Goal: Task Accomplishment & Management: Complete application form

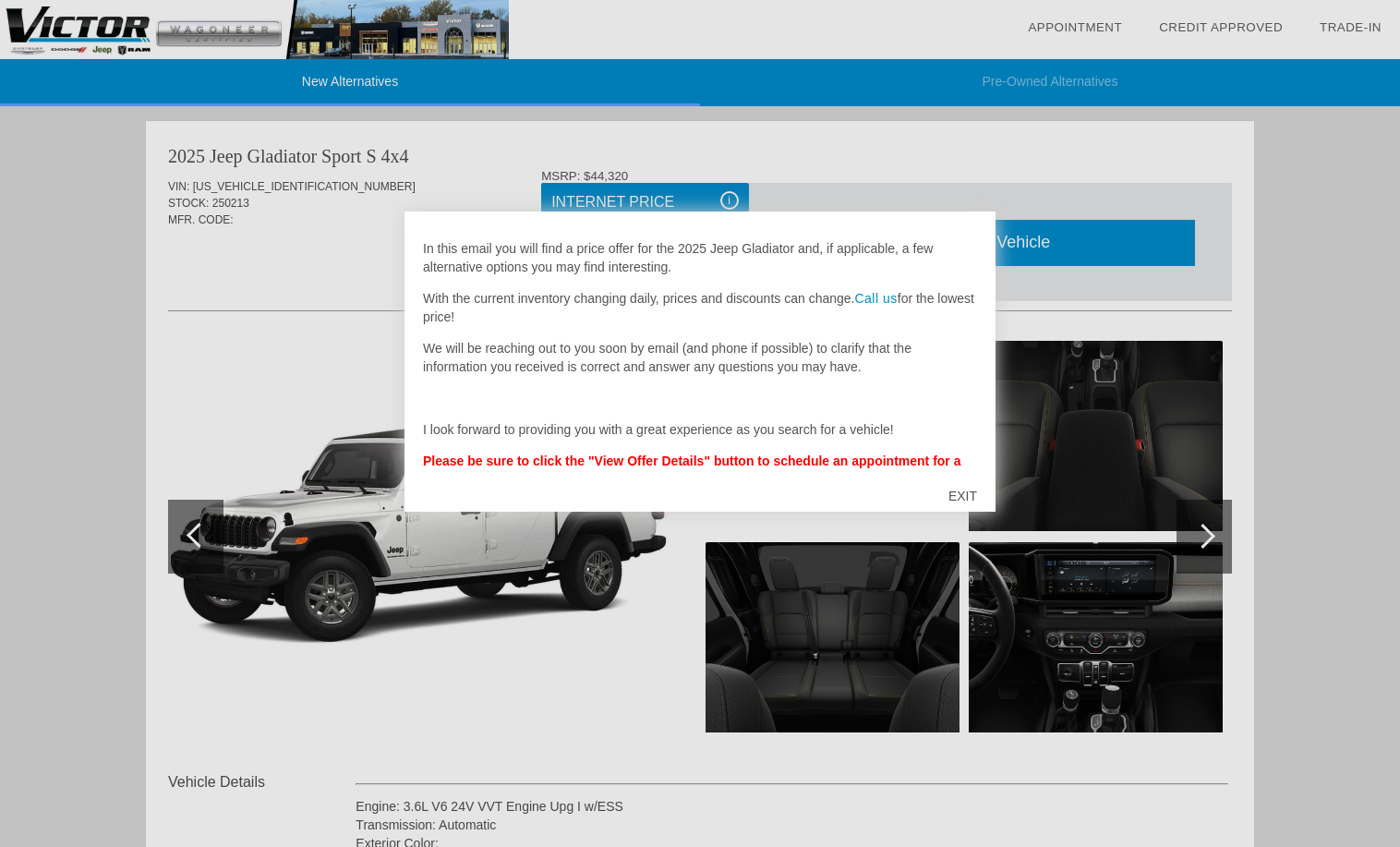
scroll to position [67, 0]
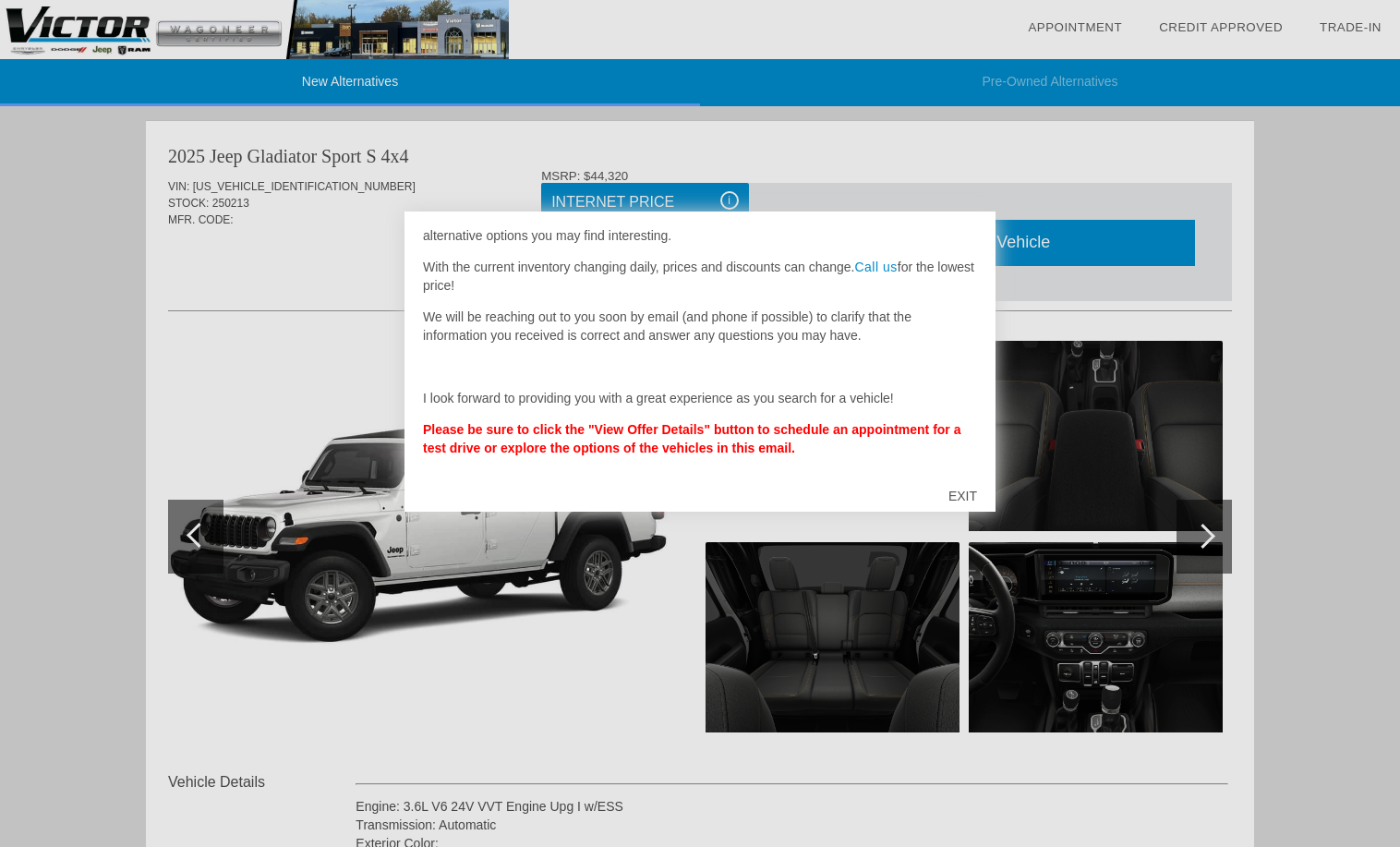
click at [965, 494] on div "EXIT" at bounding box center [963, 496] width 66 height 56
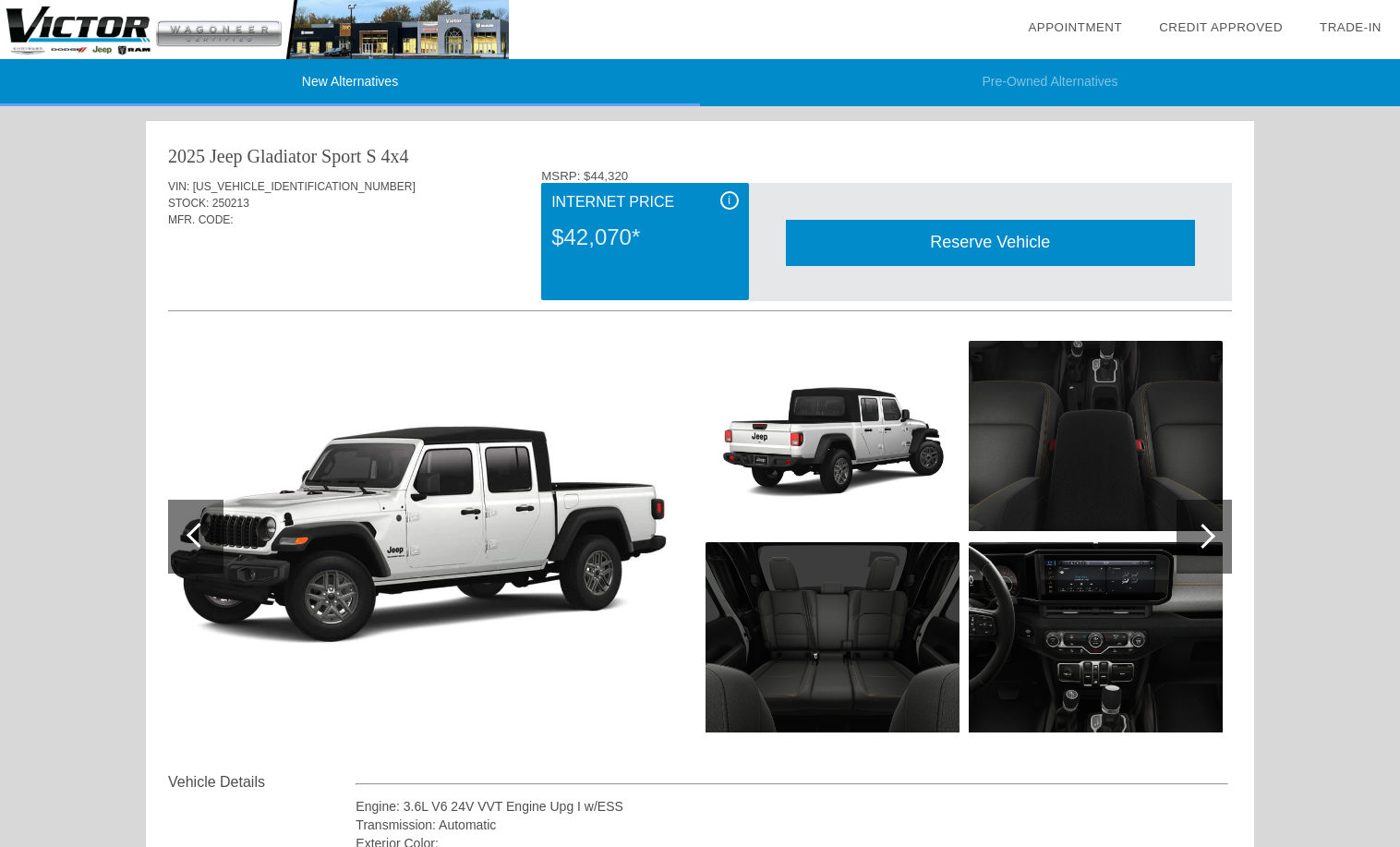
scroll to position [93, 0]
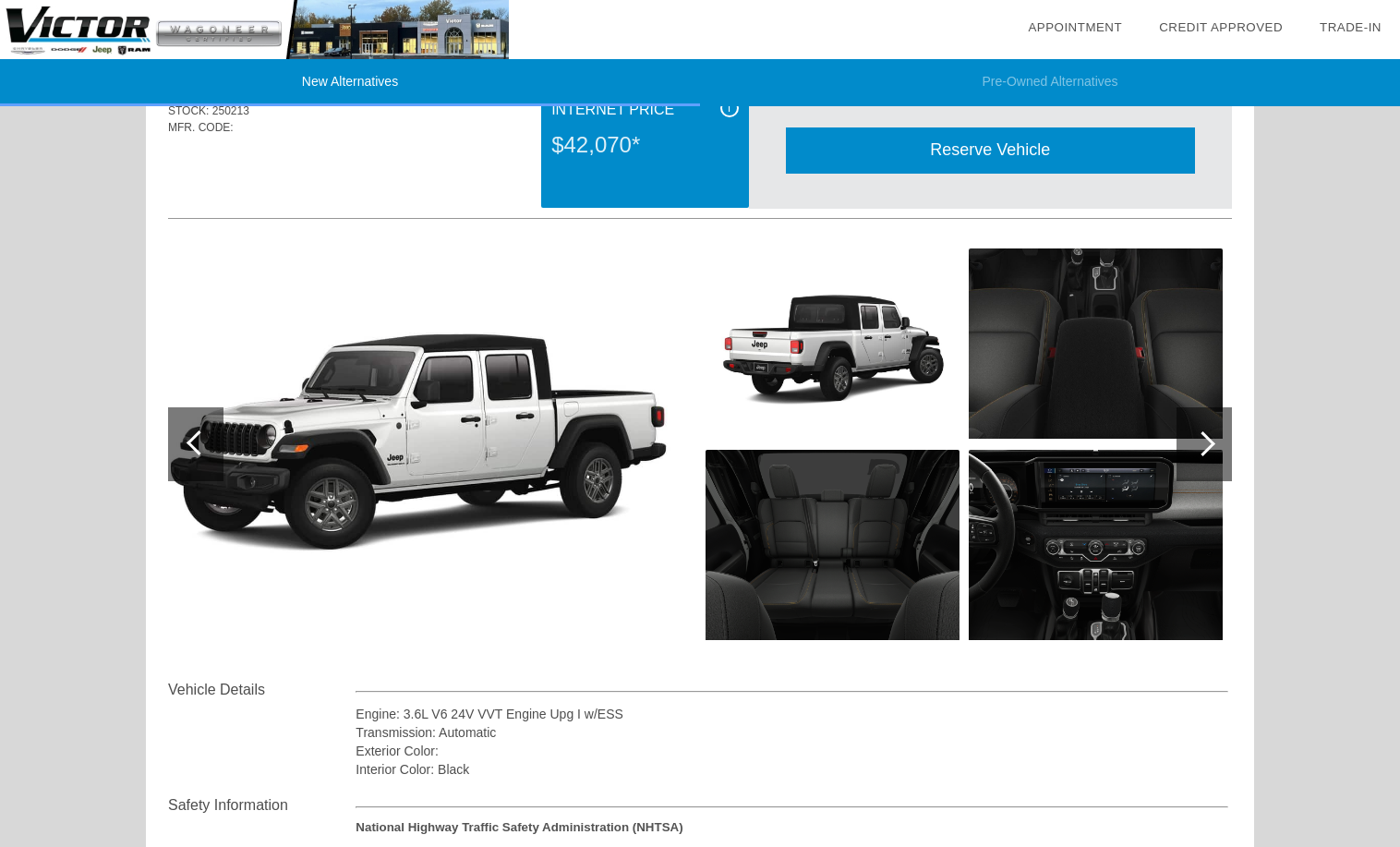
click at [1202, 442] on div at bounding box center [1202, 443] width 25 height 25
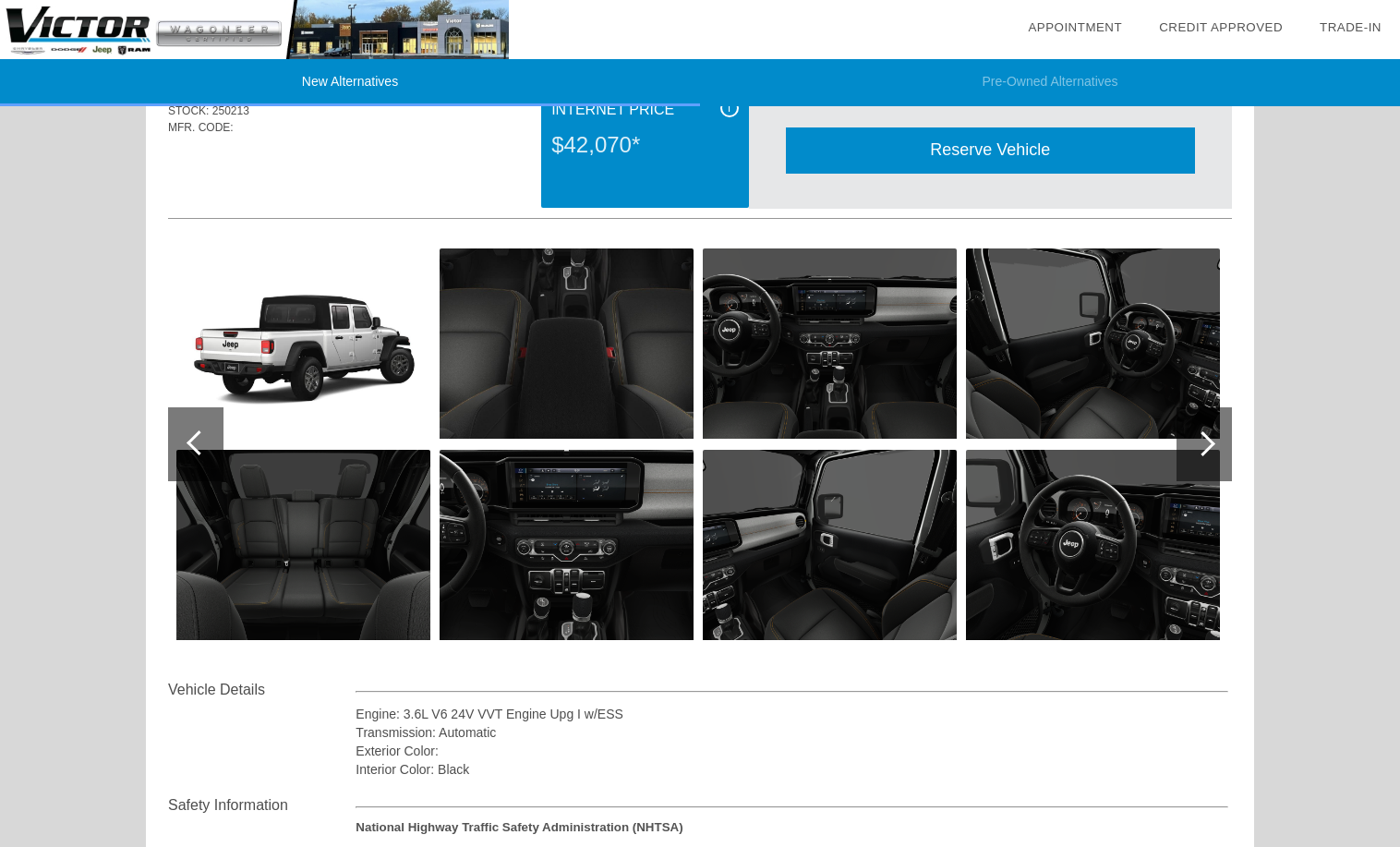
click at [282, 490] on img at bounding box center [303, 545] width 254 height 190
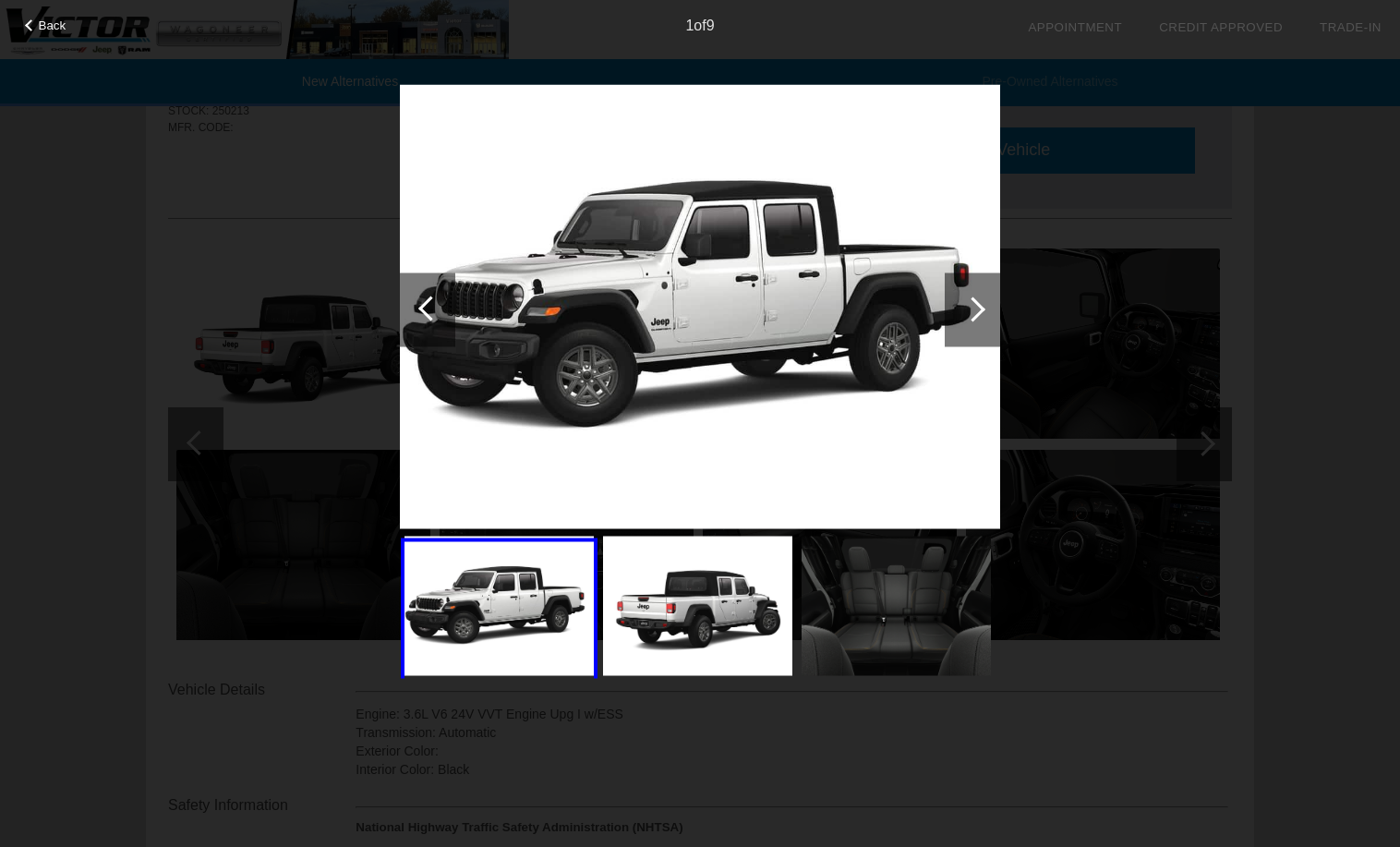
click at [982, 307] on div at bounding box center [972, 309] width 25 height 25
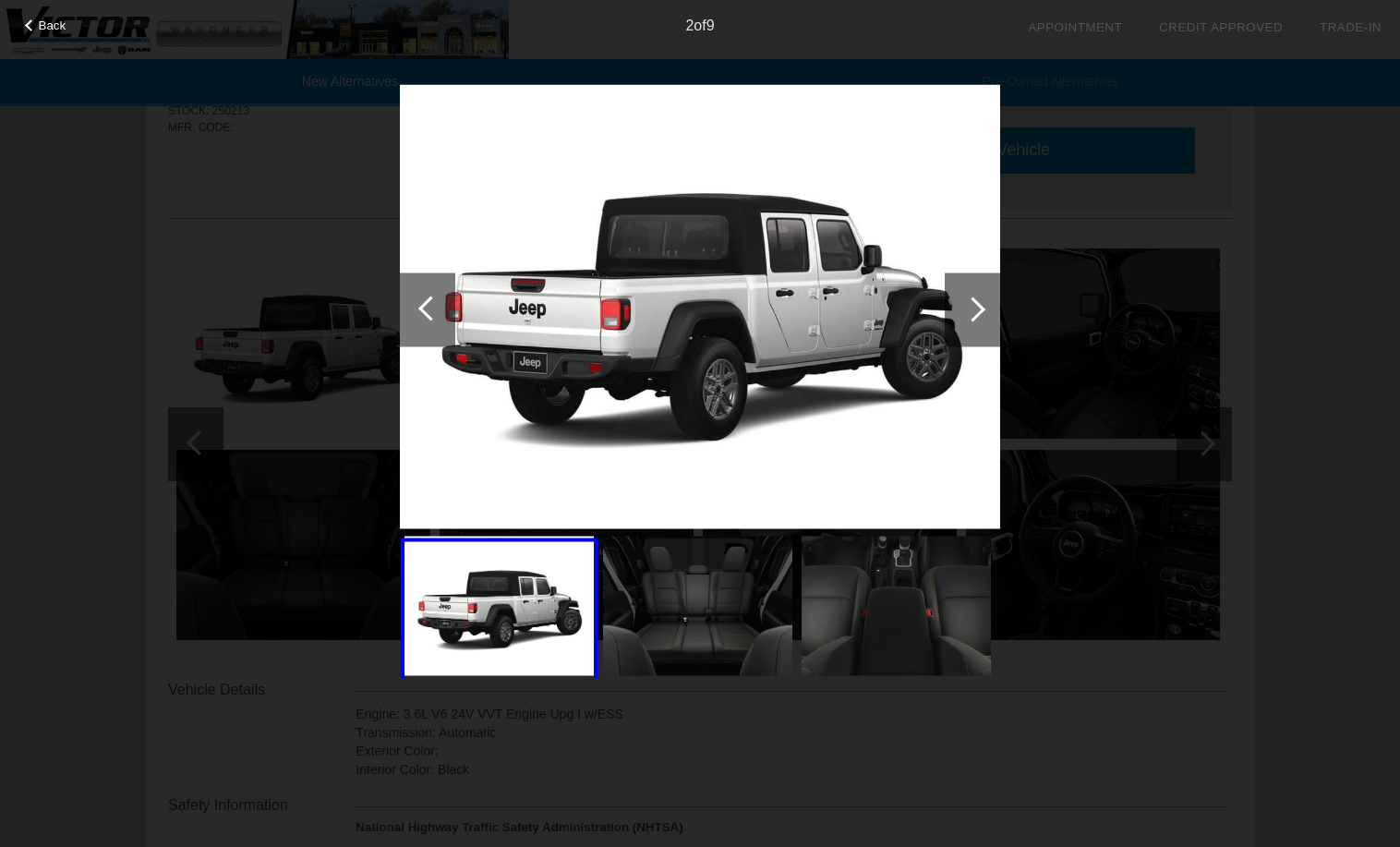
click at [972, 314] on div at bounding box center [972, 309] width 25 height 25
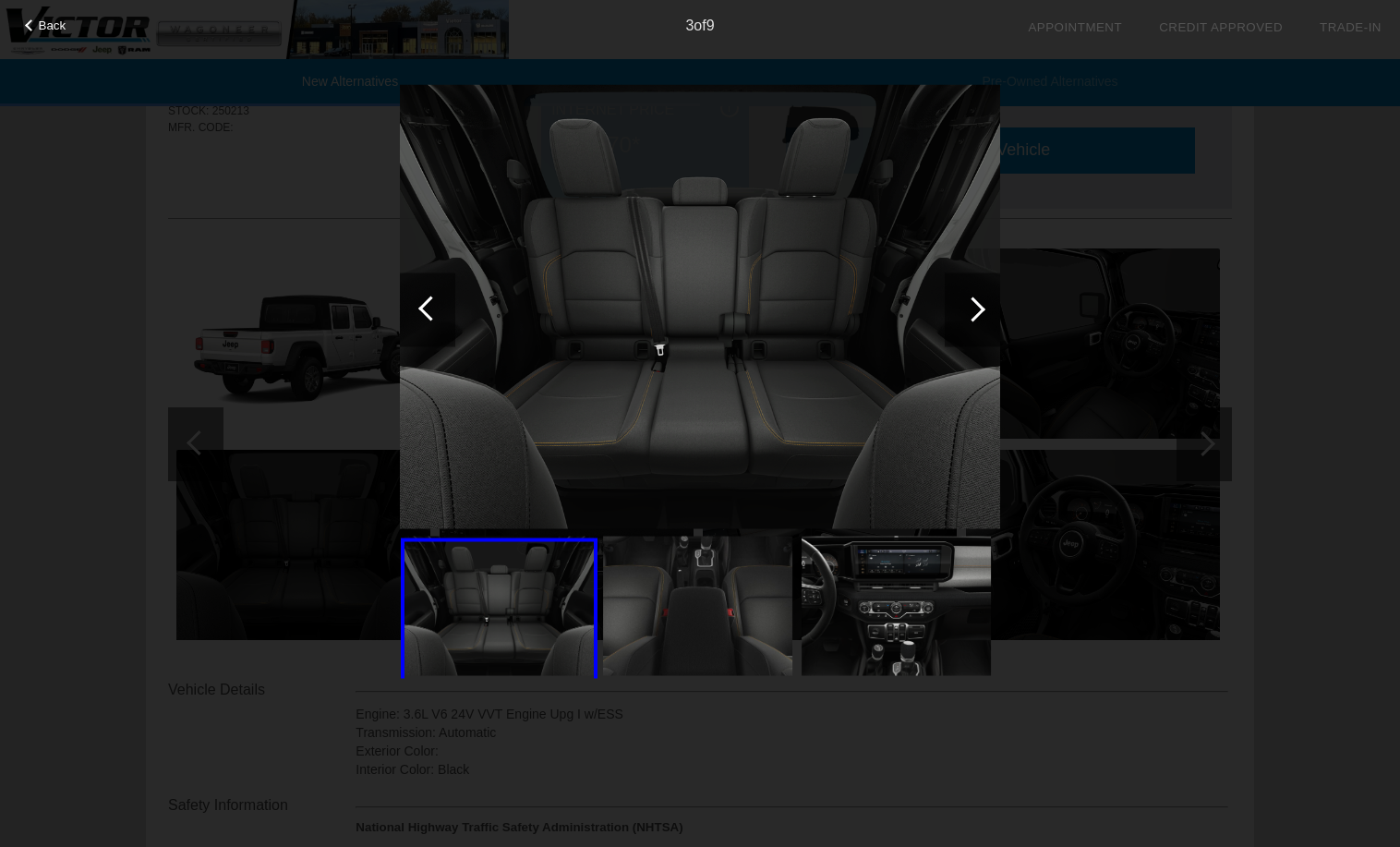
click at [972, 313] on div at bounding box center [972, 309] width 25 height 25
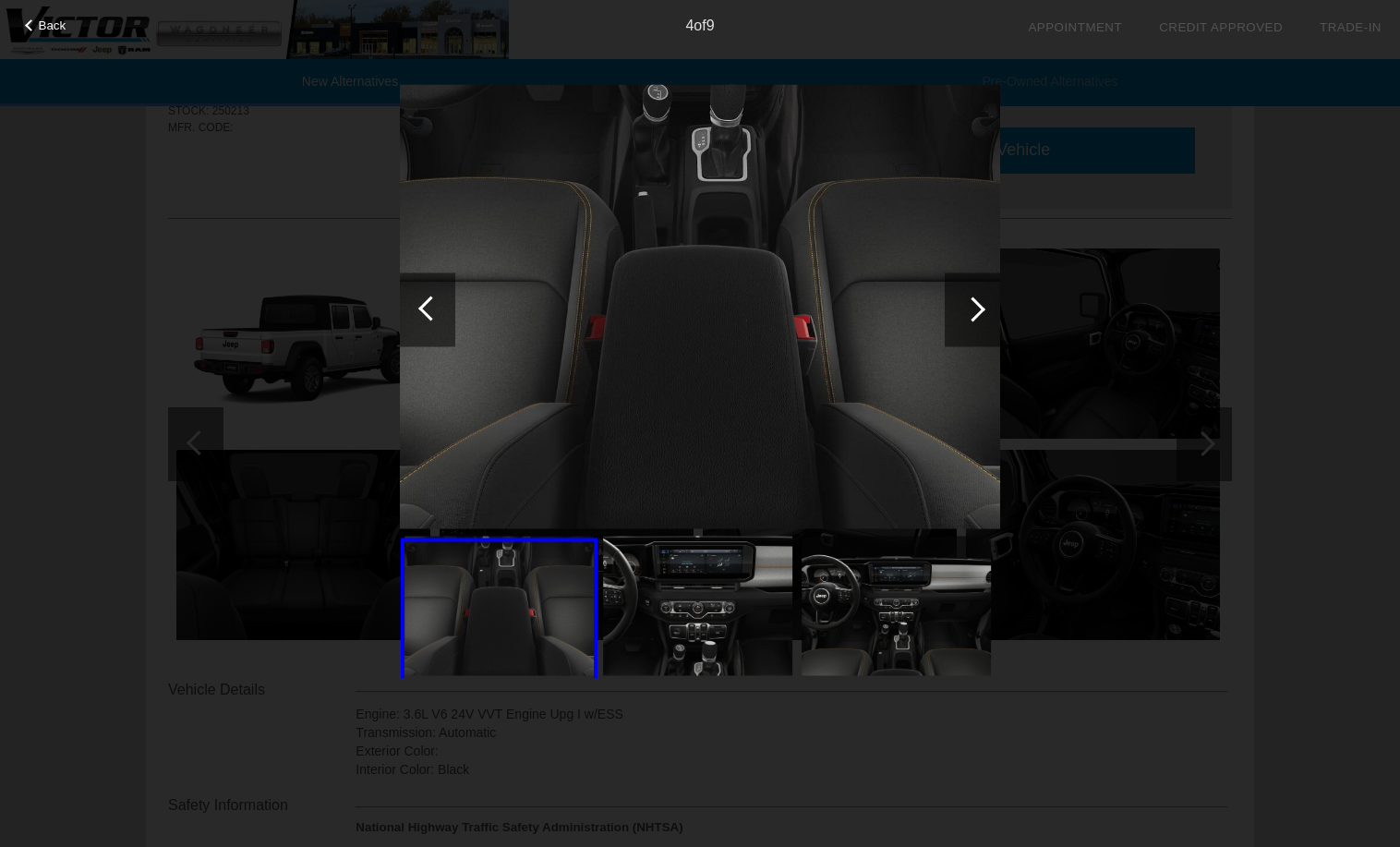
click at [978, 317] on div at bounding box center [972, 310] width 56 height 74
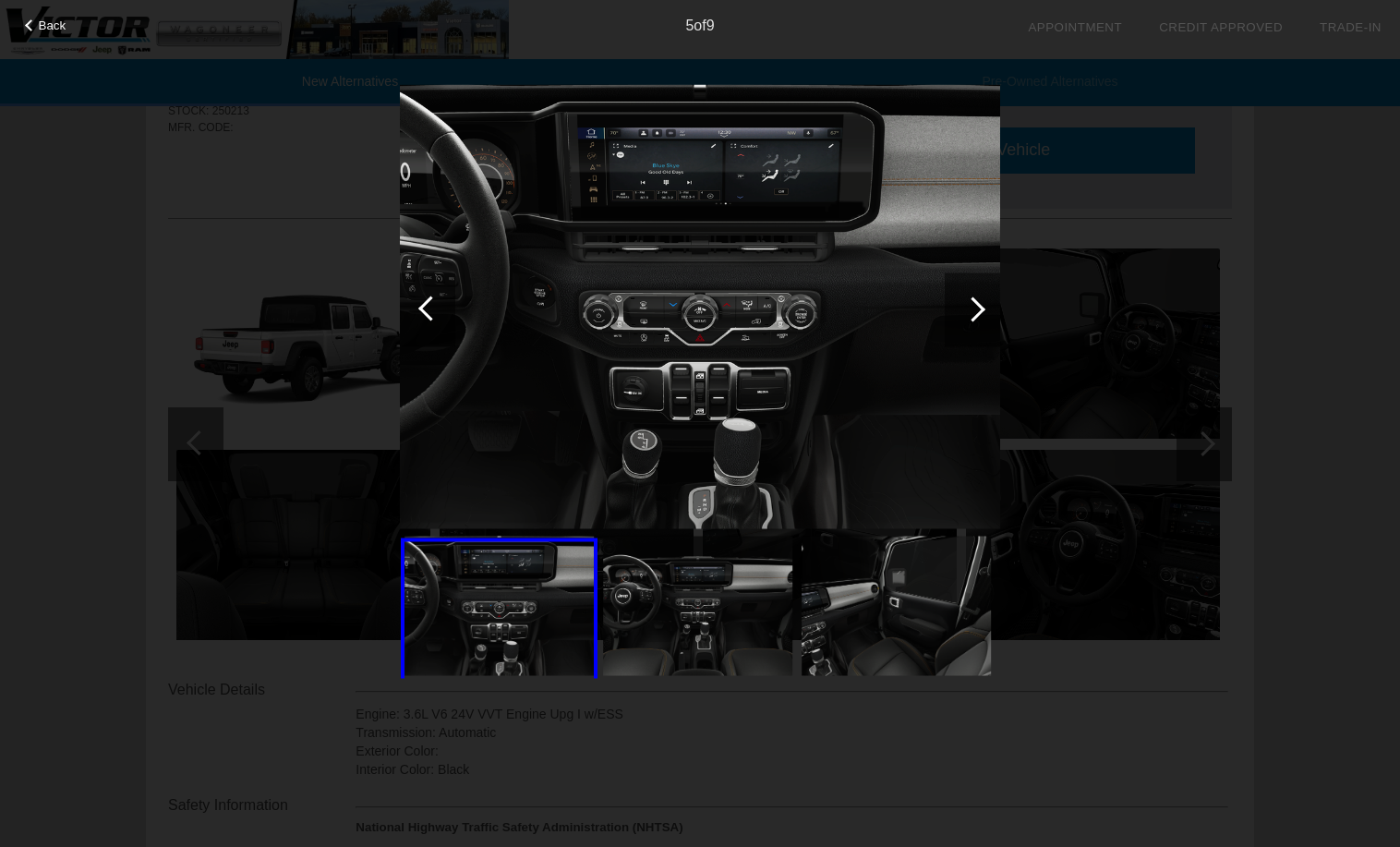
click at [429, 321] on div at bounding box center [428, 310] width 56 height 74
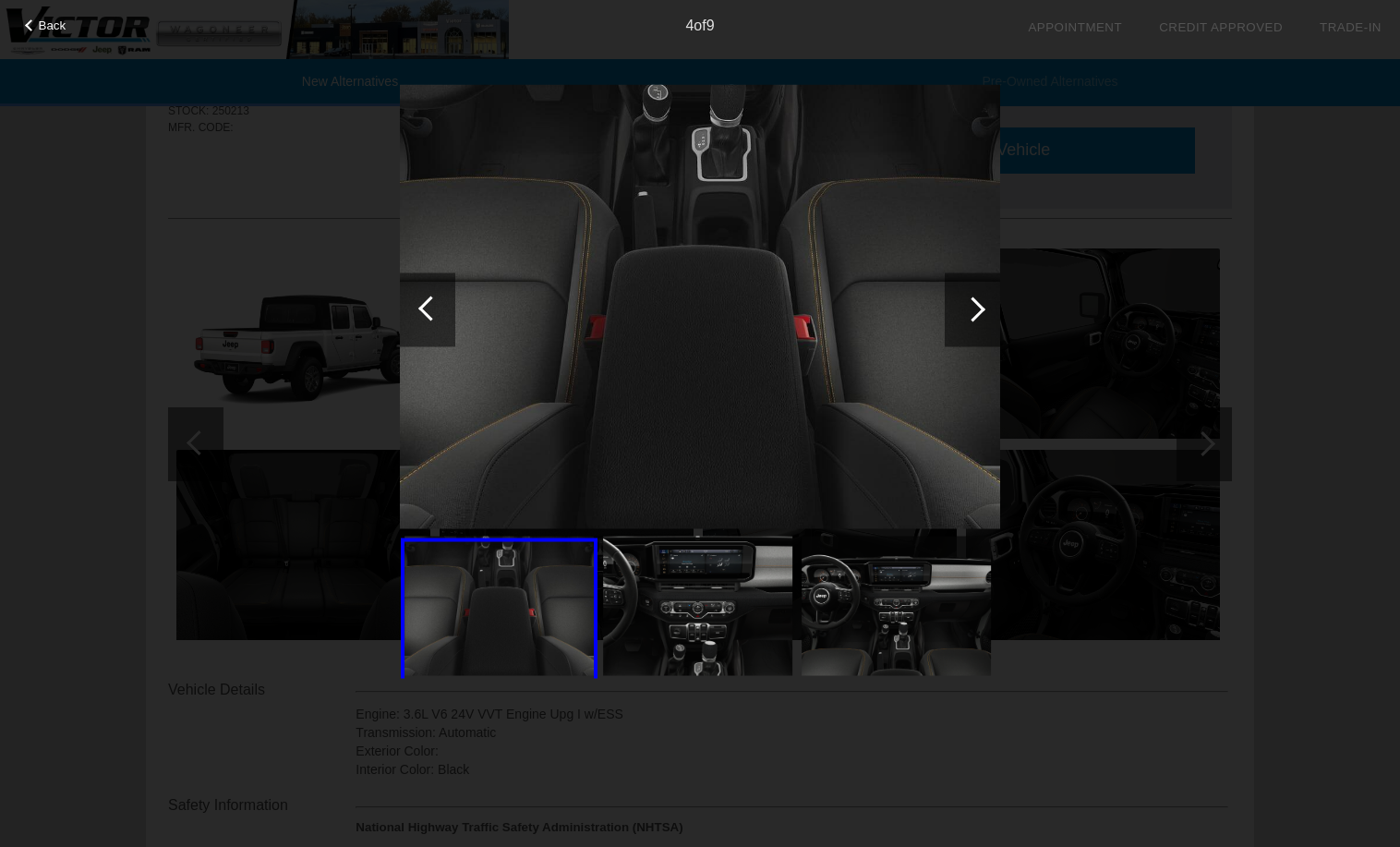
click at [975, 310] on div at bounding box center [972, 309] width 25 height 25
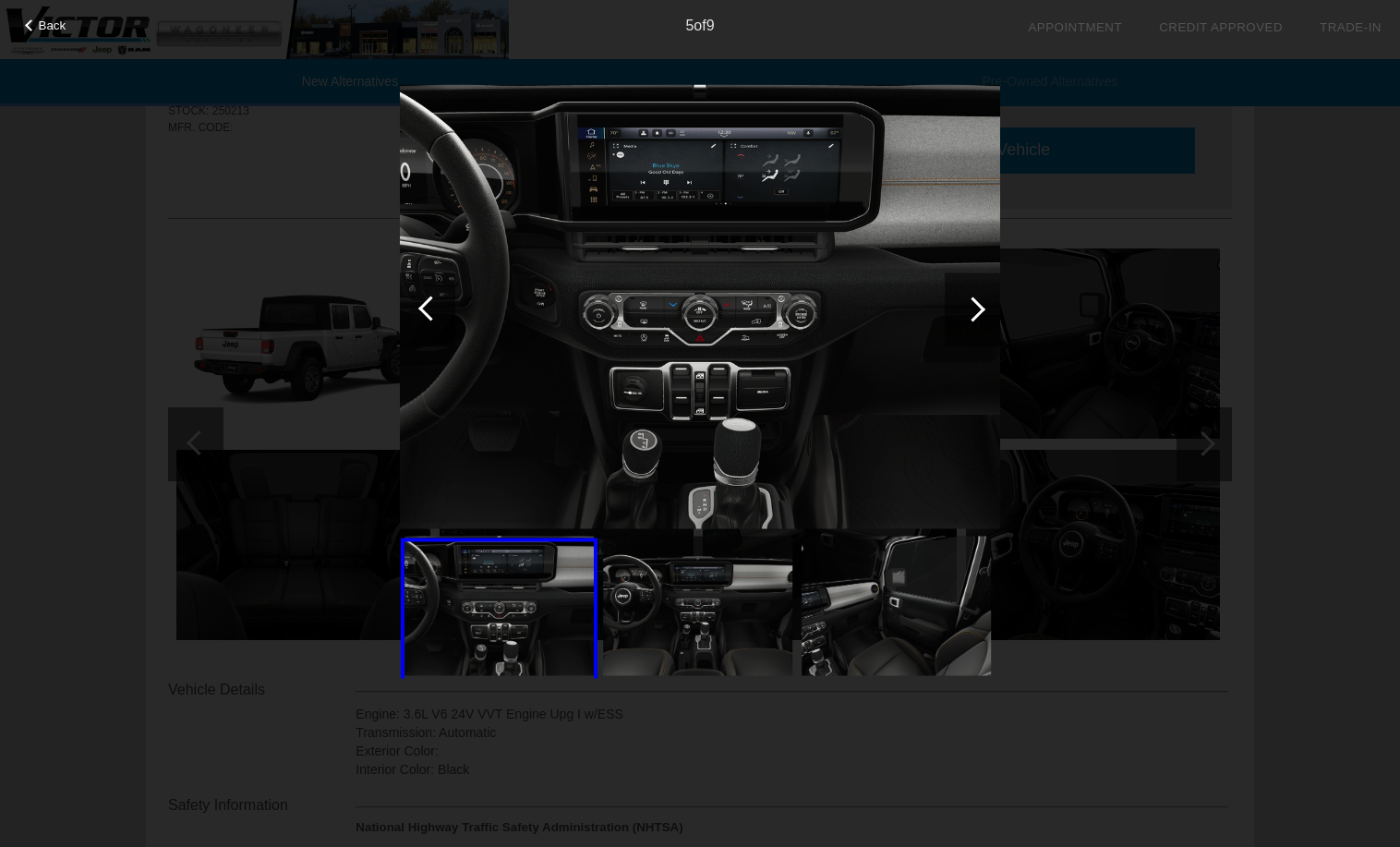
click at [975, 310] on div at bounding box center [972, 309] width 25 height 25
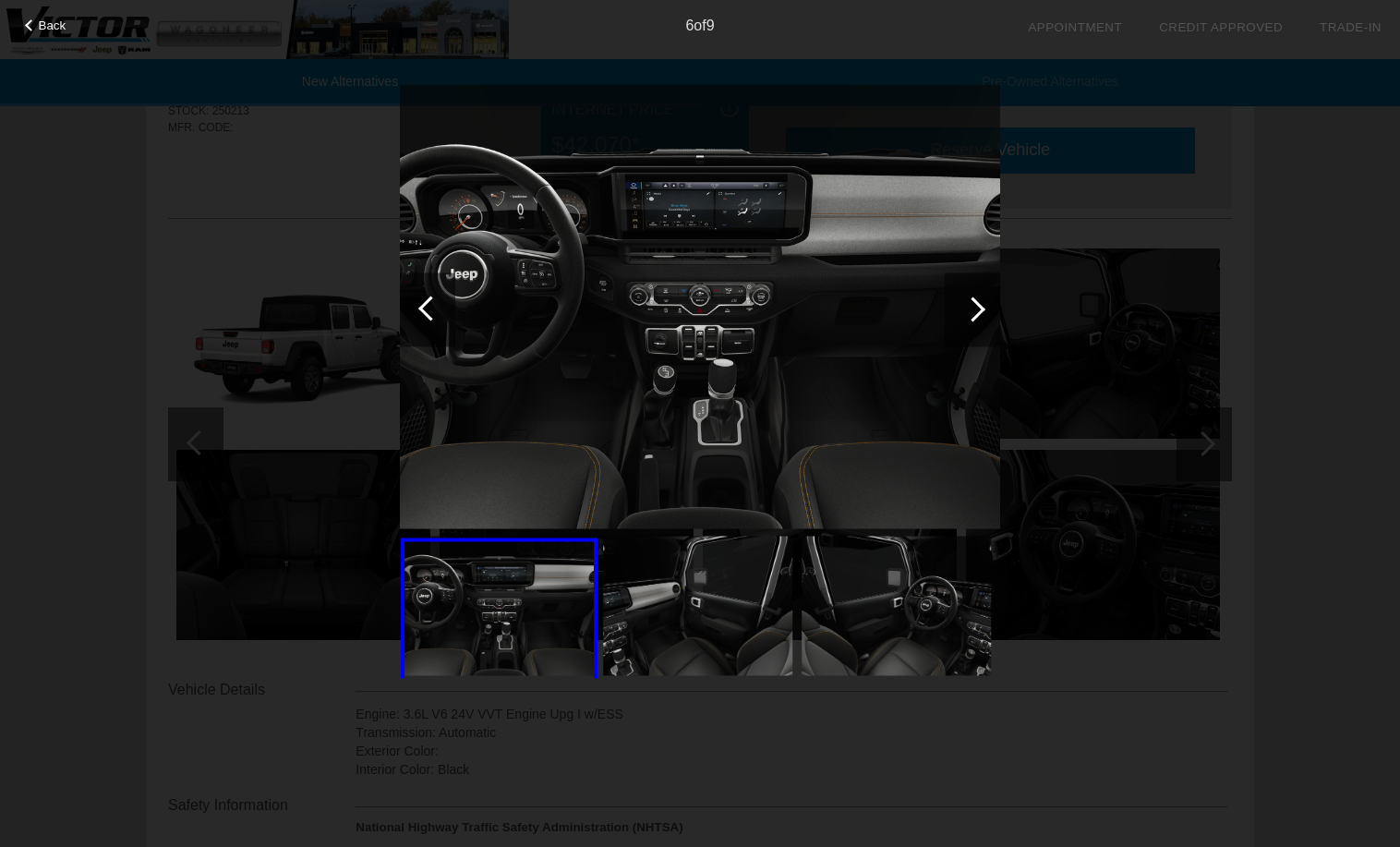
click at [647, 577] on img at bounding box center [698, 605] width 189 height 140
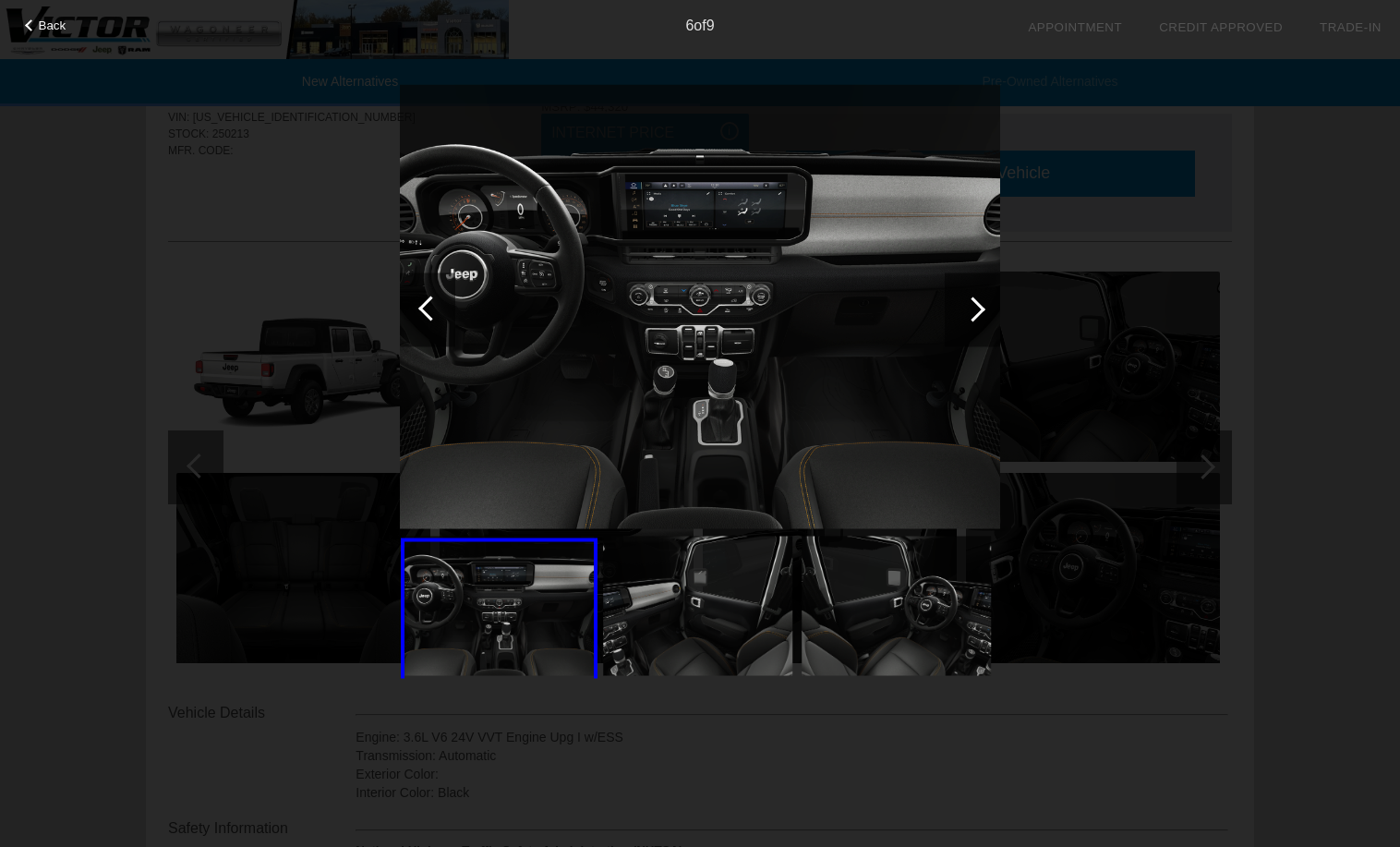
scroll to position [69, 0]
click at [981, 302] on div at bounding box center [972, 310] width 56 height 74
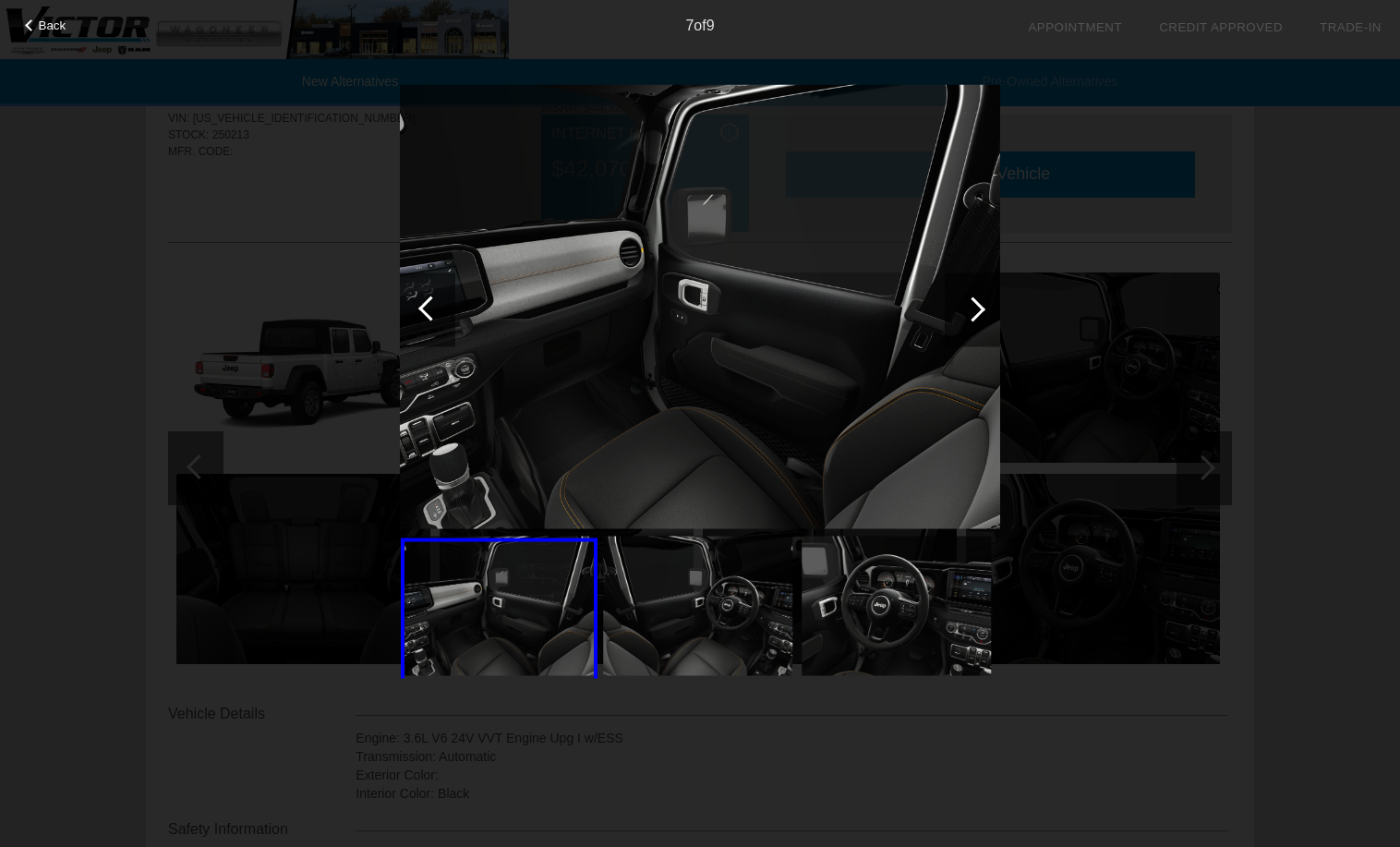
click at [976, 310] on div at bounding box center [972, 309] width 25 height 25
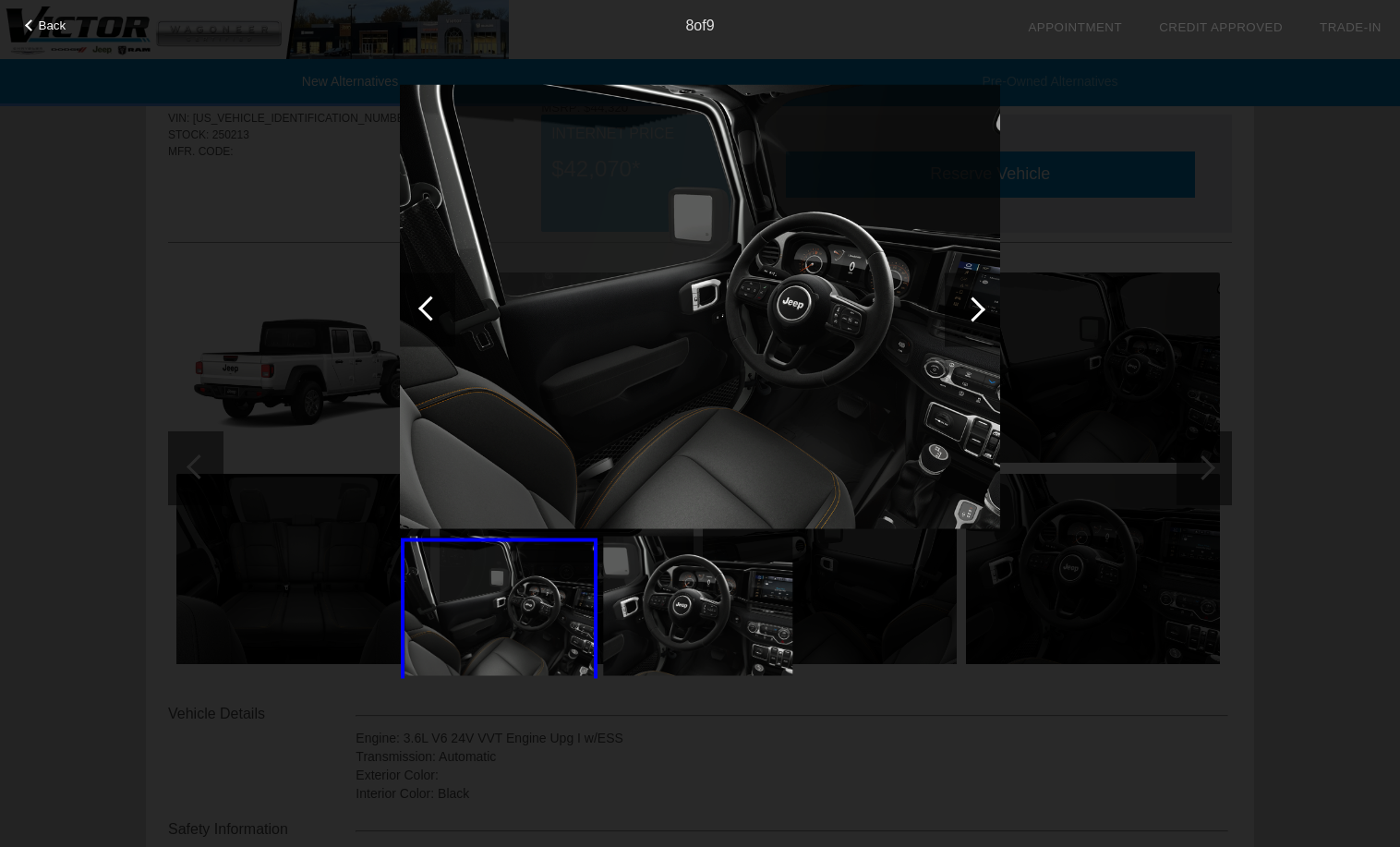
click at [972, 309] on div at bounding box center [972, 309] width 25 height 25
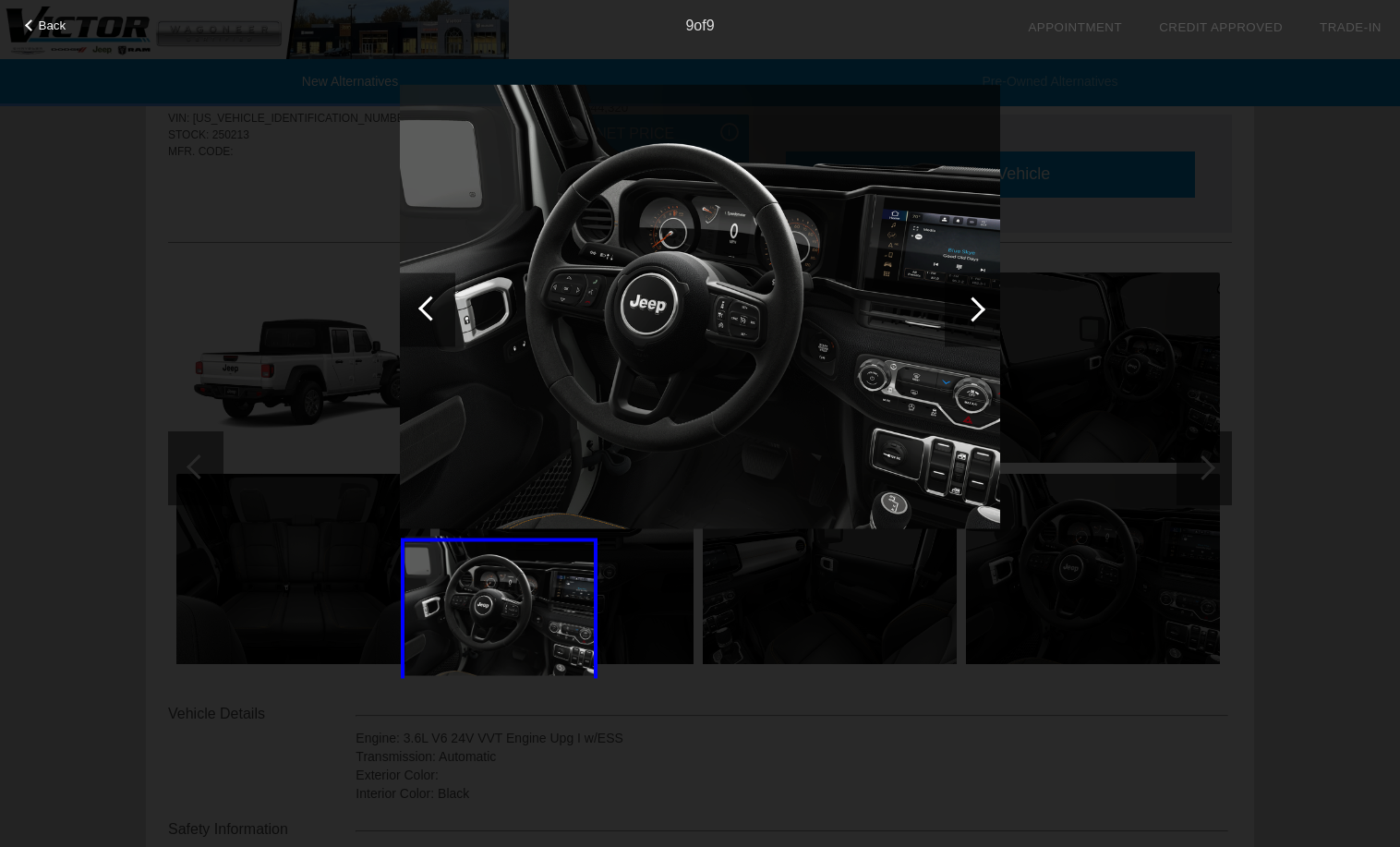
click at [971, 321] on div at bounding box center [972, 310] width 56 height 74
click at [972, 311] on div at bounding box center [972, 309] width 25 height 25
click at [971, 306] on div at bounding box center [972, 309] width 25 height 25
click at [981, 304] on div at bounding box center [972, 310] width 56 height 74
click at [980, 304] on div at bounding box center [972, 309] width 25 height 25
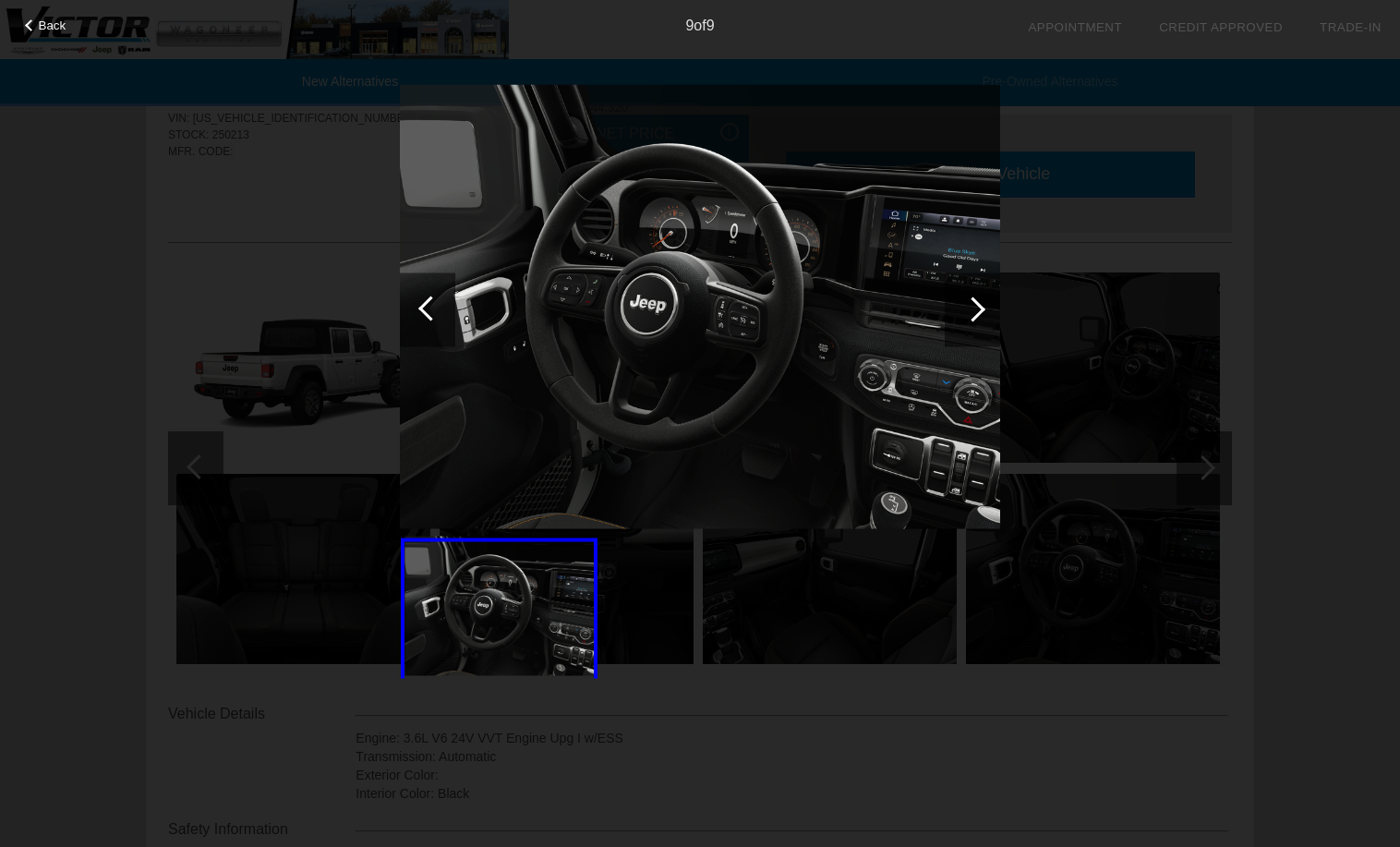
click at [980, 304] on div at bounding box center [972, 309] width 25 height 25
click at [980, 306] on div at bounding box center [972, 309] width 25 height 25
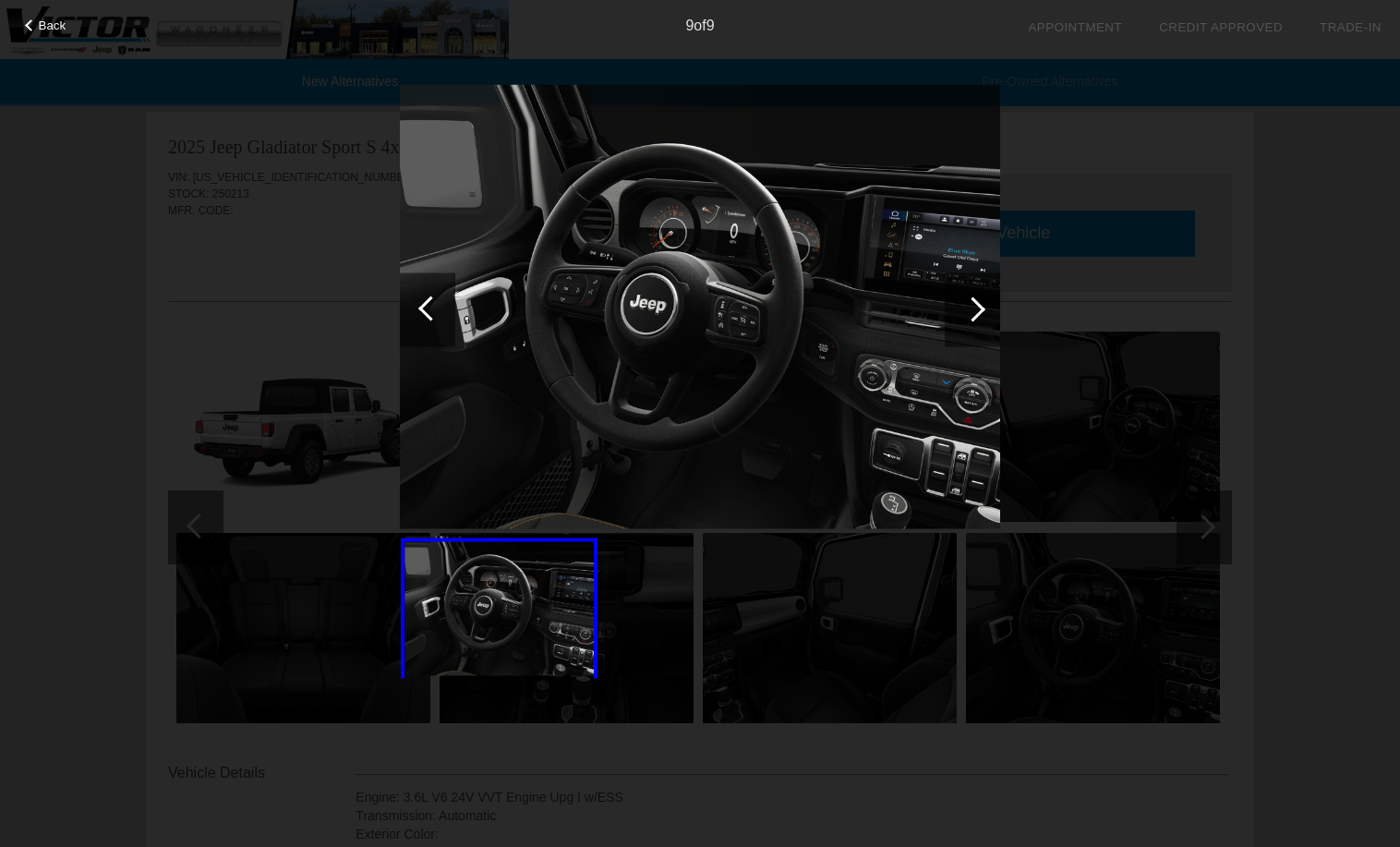
scroll to position [0, 0]
